Goal: Information Seeking & Learning: Learn about a topic

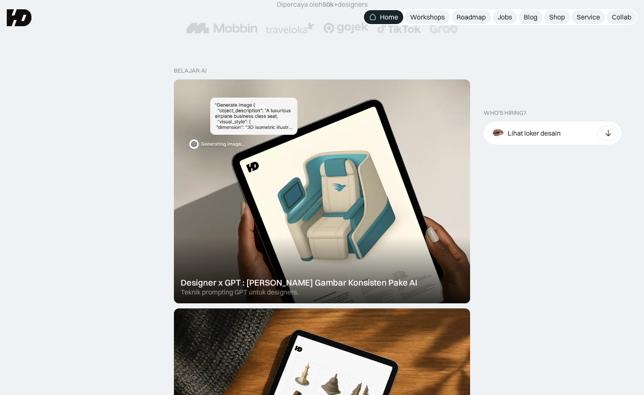
scroll to position [210, 0]
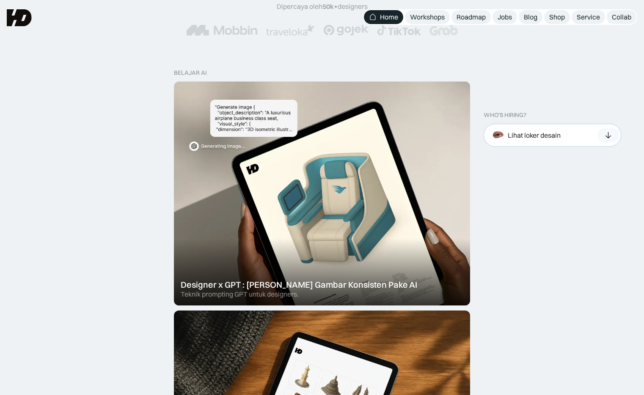
click at [551, 142] on div "Lihat loker desain" at bounding box center [524, 135] width 71 height 19
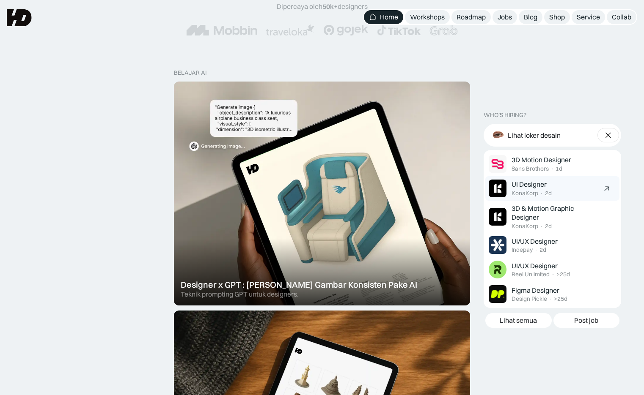
click at [558, 185] on div "UI Designer KonaKorp · 2d" at bounding box center [554, 188] width 87 height 17
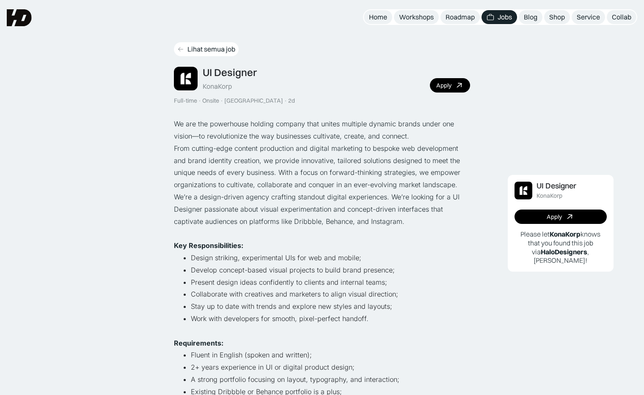
click at [218, 48] on div "Lihat semua job" at bounding box center [211, 49] width 48 height 9
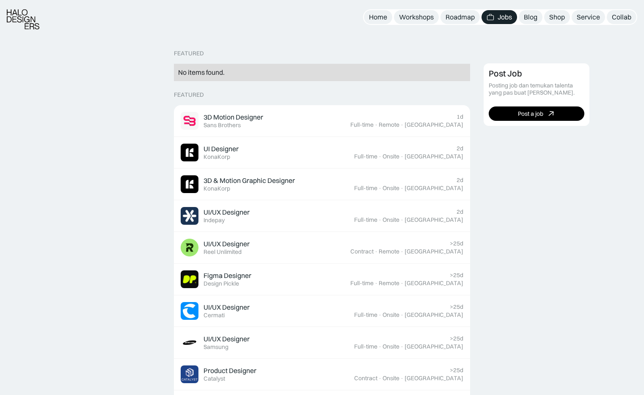
scroll to position [183, 0]
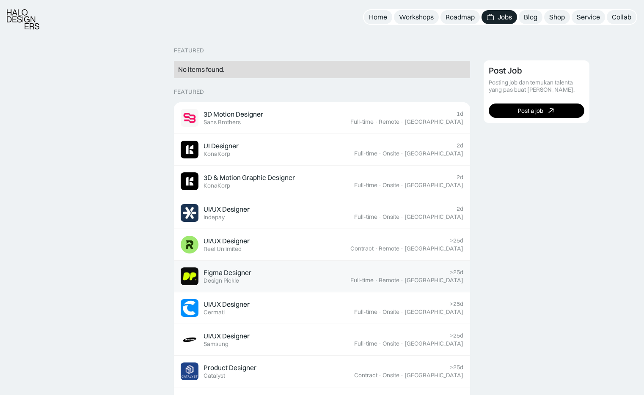
click at [246, 286] on link "Figma Designer Featured Design Pickle >25d Full-time · Remote · Indonesia" at bounding box center [322, 277] width 296 height 32
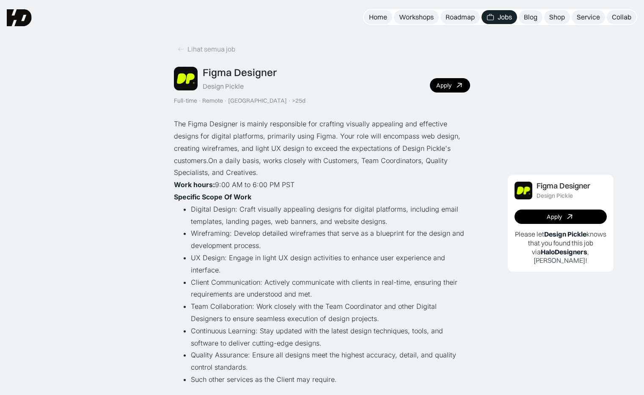
click at [26, 22] on img at bounding box center [19, 17] width 25 height 17
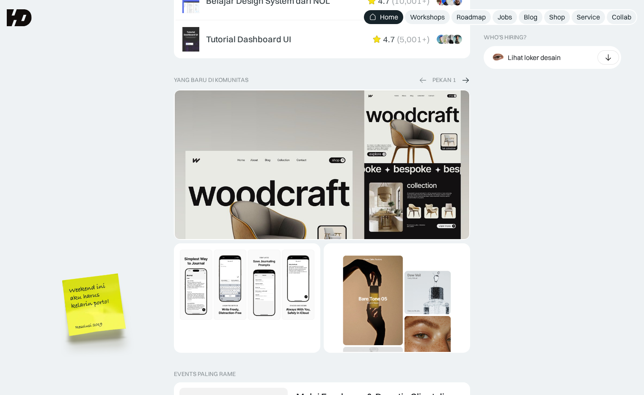
scroll to position [1442, 0]
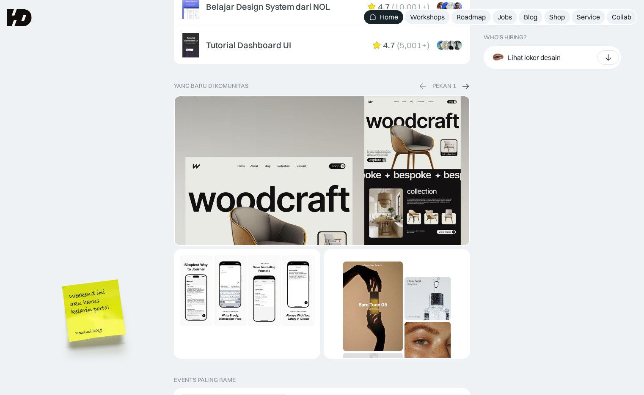
click at [466, 85] on img at bounding box center [465, 86] width 8 height 9
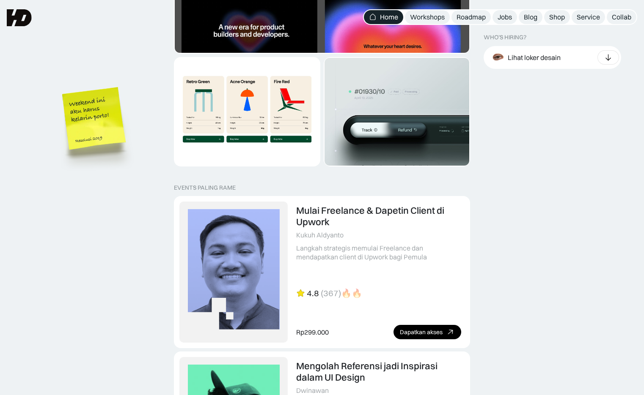
scroll to position [1607, 0]
